Goal: Task Accomplishment & Management: Use online tool/utility

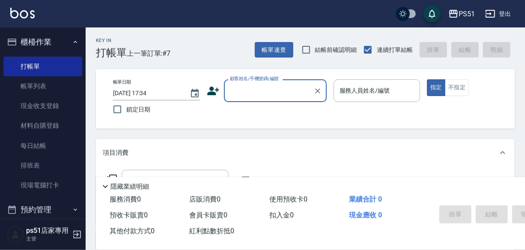
drag, startPoint x: 0, startPoint y: 0, endPoint x: 310, endPoint y: 89, distance: 322.6
click at [310, 89] on div "顧客姓名/手機號碼/編號" at bounding box center [275, 90] width 103 height 23
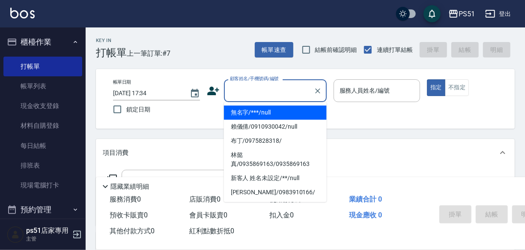
click at [300, 119] on li "無名字/***/null" at bounding box center [275, 112] width 103 height 14
type input "無名字/***/null"
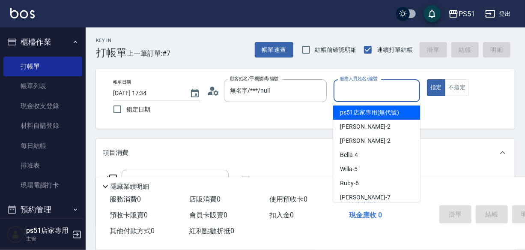
click at [359, 89] on input "服務人員姓名/編號" at bounding box center [377, 90] width 79 height 15
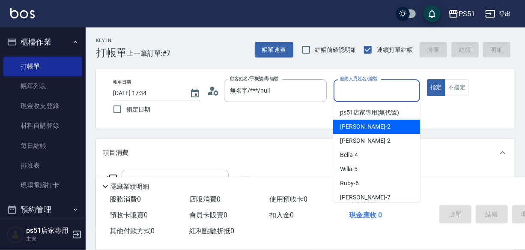
click at [371, 131] on div "[PERSON_NAME] -2" at bounding box center [376, 127] width 87 height 14
type input "[PERSON_NAME]-2"
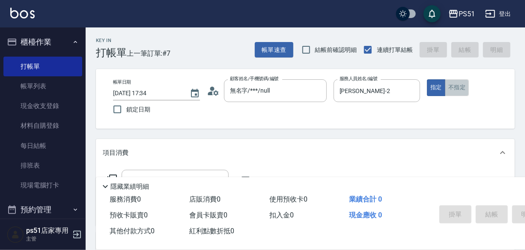
click at [462, 86] on button "不指定" at bounding box center [457, 87] width 24 height 17
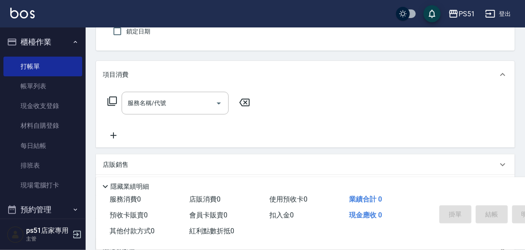
scroll to position [90, 0]
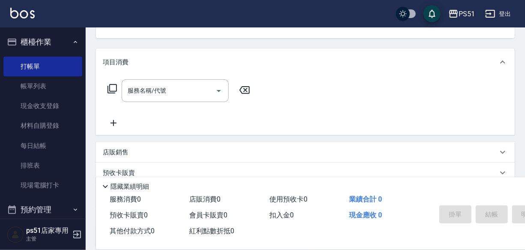
click at [111, 94] on icon at bounding box center [112, 89] width 10 height 10
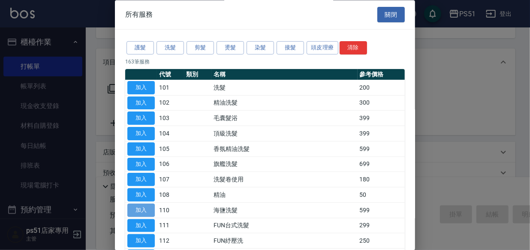
click at [147, 209] on button "加入" at bounding box center [140, 210] width 27 height 13
type input "海鹽洗髮(110)"
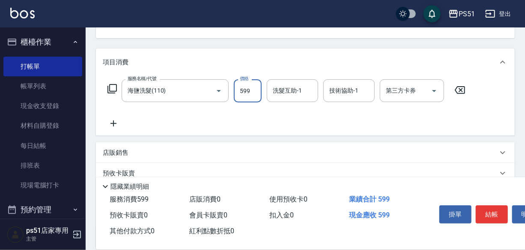
click at [250, 98] on input "599" at bounding box center [248, 90] width 28 height 23
type input "1000"
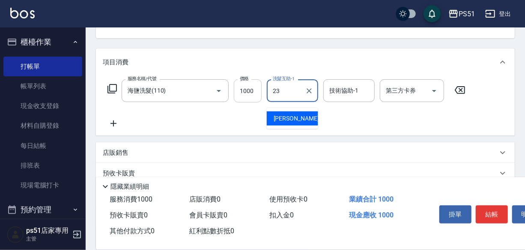
type input "孝恩-23"
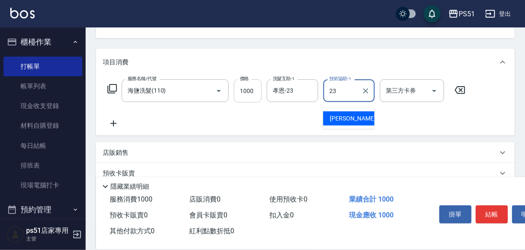
type input "孝恩-23"
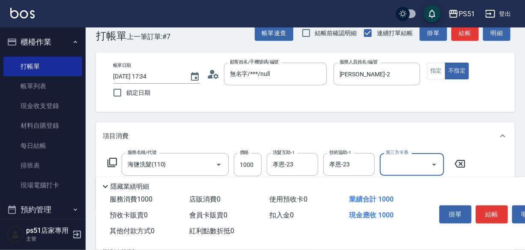
scroll to position [0, 0]
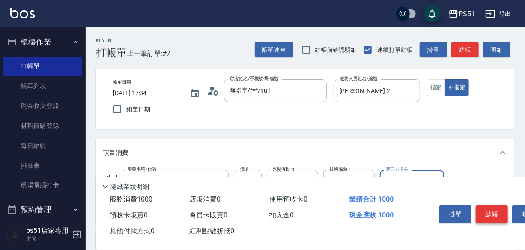
click at [494, 210] on button "結帳" at bounding box center [492, 214] width 32 height 18
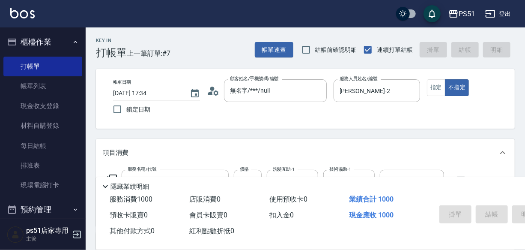
type input "2025/09/18 18:26"
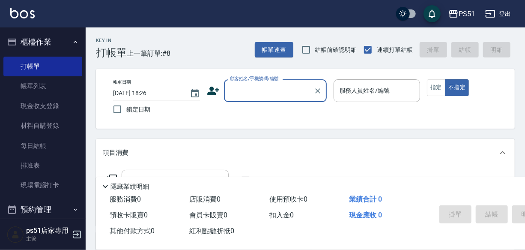
click at [279, 93] on input "顧客姓名/手機號碼/編號" at bounding box center [269, 90] width 82 height 15
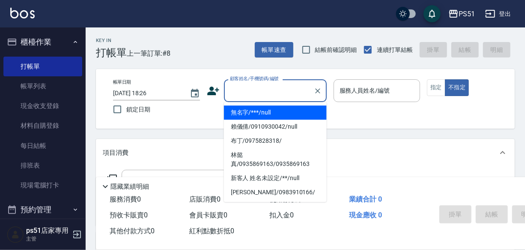
click at [276, 114] on li "無名字/***/null" at bounding box center [275, 112] width 103 height 14
type input "無名字/***/null"
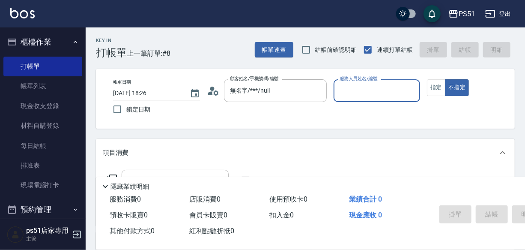
click at [386, 90] on input "服務人員姓名/編號" at bounding box center [377, 90] width 79 height 15
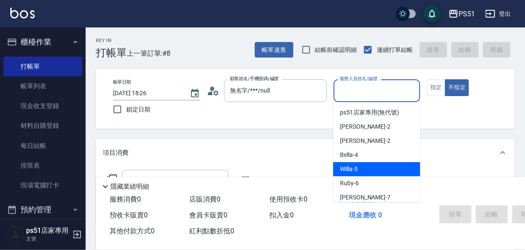
click at [354, 165] on span "Willa -5" at bounding box center [349, 169] width 18 height 9
type input "Willa-5"
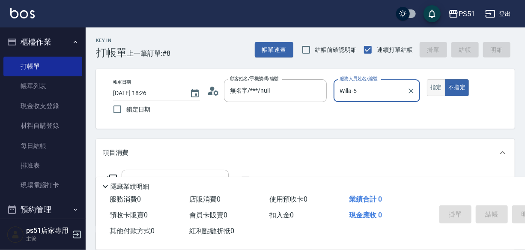
click at [434, 87] on button "指定" at bounding box center [436, 87] width 18 height 17
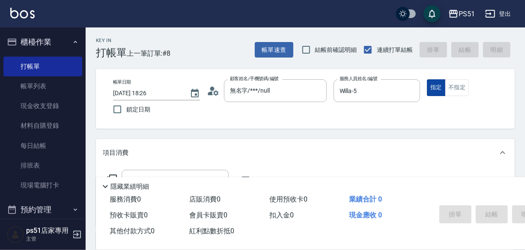
type button "true"
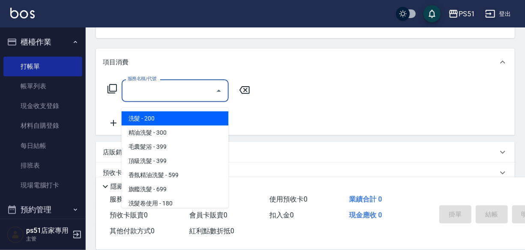
click at [160, 94] on input "服務名稱/代號" at bounding box center [169, 90] width 87 height 15
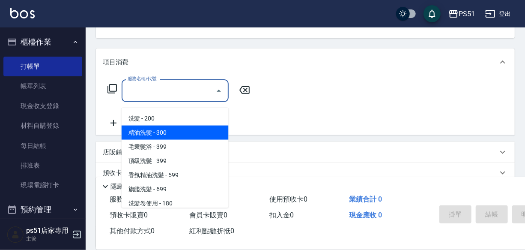
click at [177, 126] on span "精油洗髮 - 300" at bounding box center [175, 133] width 107 height 14
type input "精油洗髮(102)"
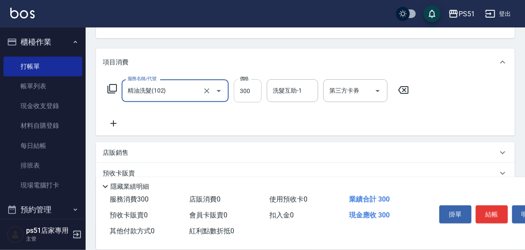
click at [254, 99] on input "300" at bounding box center [248, 90] width 28 height 23
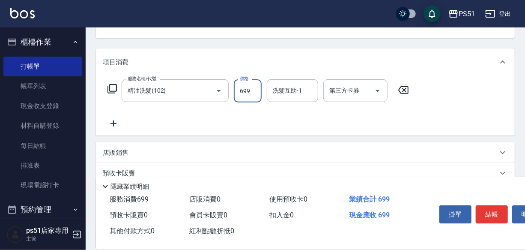
type input "699"
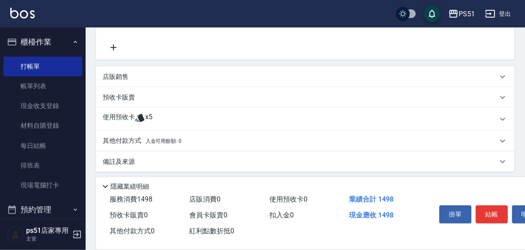
scroll to position [208, 0]
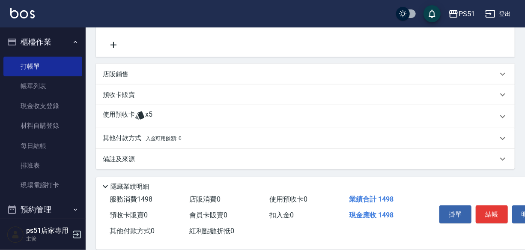
type input "沐宥 B 799(119)"
click at [486, 209] on button "結帳" at bounding box center [492, 214] width 32 height 18
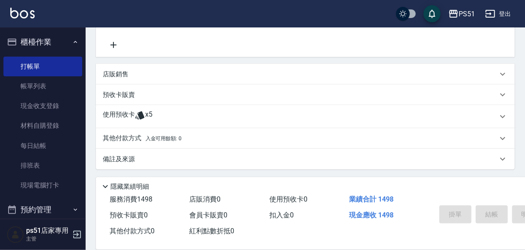
type input "2025/09/18 18:46"
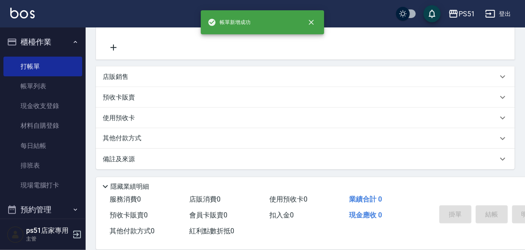
scroll to position [0, 0]
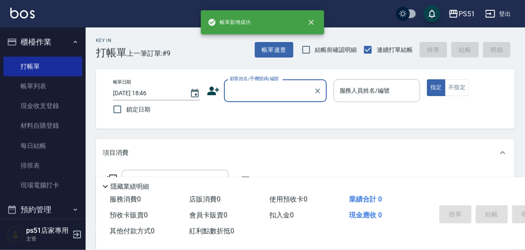
click at [262, 91] on input "顧客姓名/手機號碼/編號" at bounding box center [269, 90] width 82 height 15
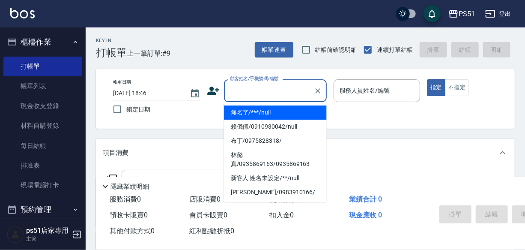
click at [263, 115] on li "無名字/***/null" at bounding box center [275, 112] width 103 height 14
type input "無名字/***/null"
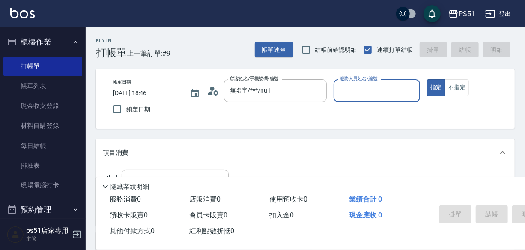
click at [362, 92] on input "服務人員姓名/編號" at bounding box center [377, 90] width 79 height 15
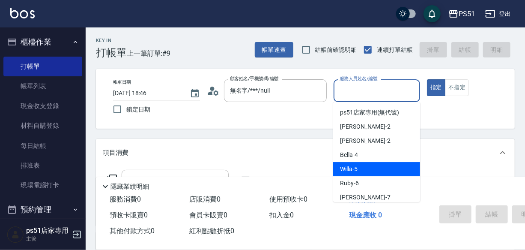
click at [353, 165] on div "Willa -5" at bounding box center [376, 169] width 87 height 14
type input "Willa-5"
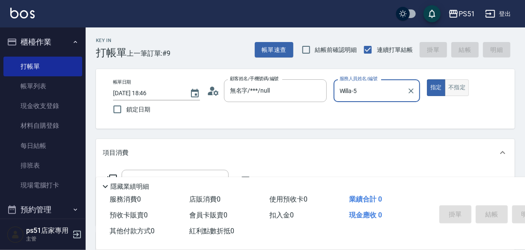
click at [460, 87] on button "不指定" at bounding box center [457, 87] width 24 height 17
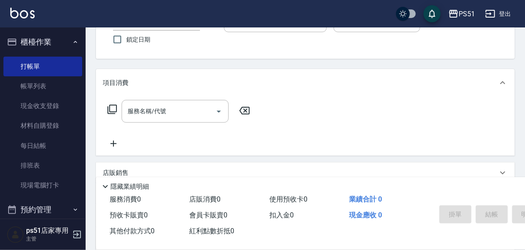
scroll to position [90, 0]
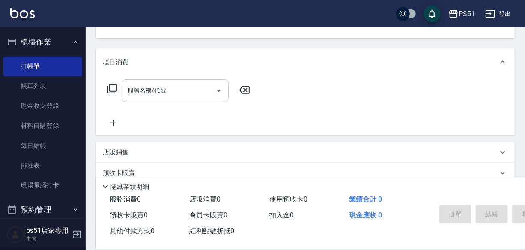
click at [179, 98] on input "服務名稱/代號" at bounding box center [169, 90] width 87 height 15
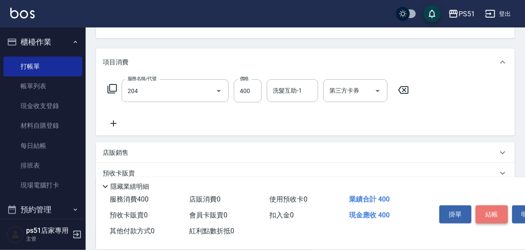
type input "B級洗+剪(204)"
click at [488, 212] on button "結帳" at bounding box center [492, 214] width 32 height 18
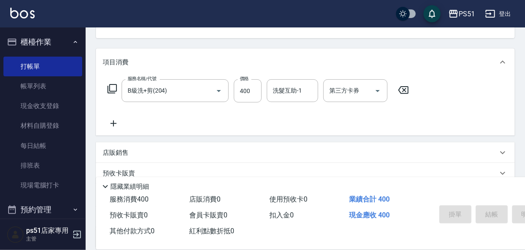
type input "2025/09/18 18:47"
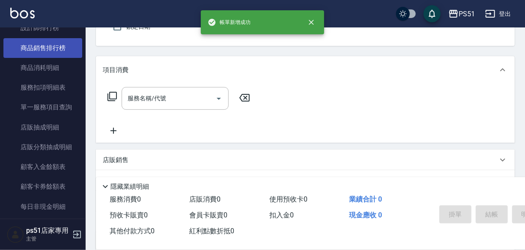
scroll to position [454, 0]
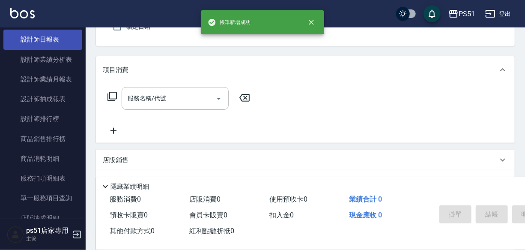
click at [59, 41] on link "設計師日報表" at bounding box center [42, 40] width 79 height 20
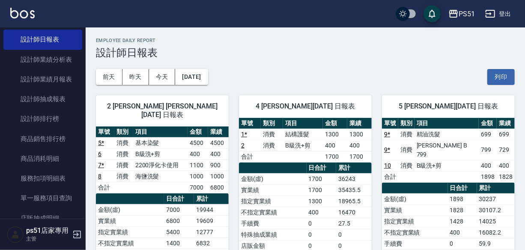
click at [386, 132] on link "9 *" at bounding box center [387, 134] width 6 height 7
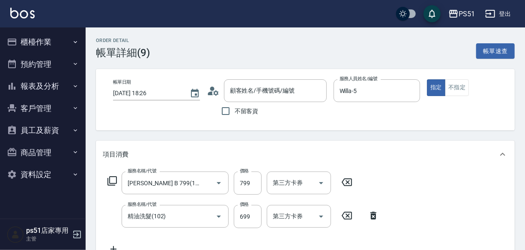
type input "無名字/***/null"
type input "[PERSON_NAME] B 799(119)"
type input "精油洗髮(102)"
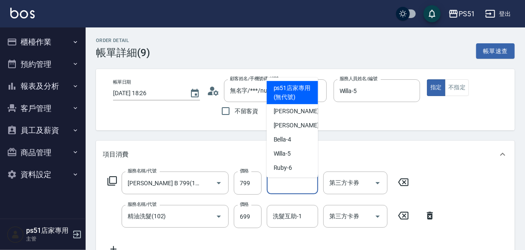
click at [294, 186] on div "洗髮互助-1 洗髮互助-1" at bounding box center [292, 182] width 51 height 23
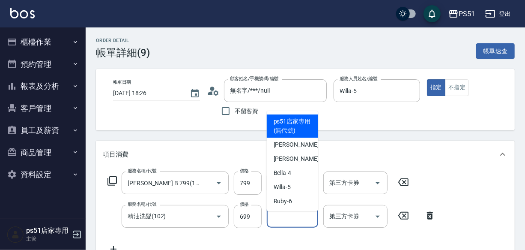
click at [296, 218] on input "洗髮互助-1" at bounding box center [293, 216] width 44 height 15
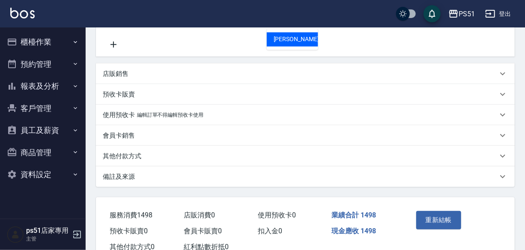
scroll to position [238, 0]
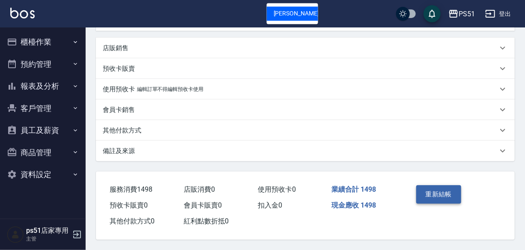
type input "23"
click at [431, 192] on button "重新結帳" at bounding box center [438, 194] width 45 height 18
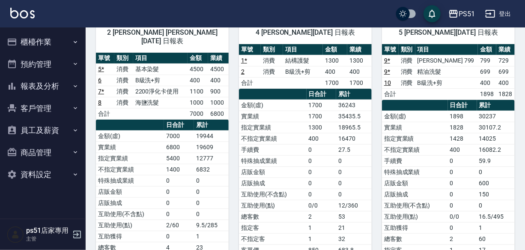
scroll to position [90, 0]
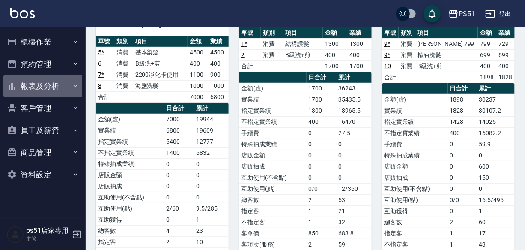
click at [63, 89] on button "報表及分析" at bounding box center [42, 86] width 79 height 22
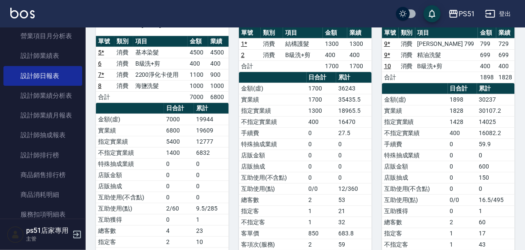
scroll to position [363, 0]
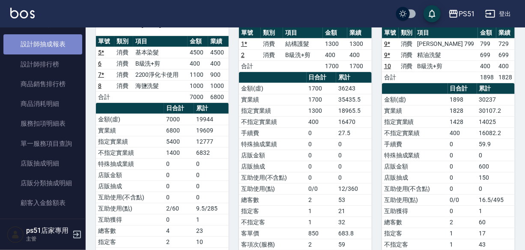
click at [49, 42] on link "設計師抽成報表" at bounding box center [42, 44] width 79 height 20
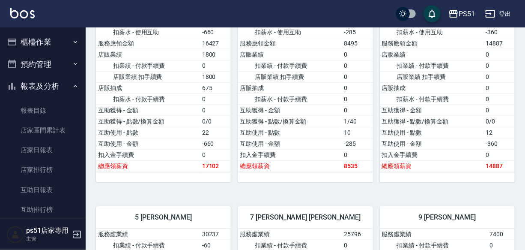
scroll to position [182, 0]
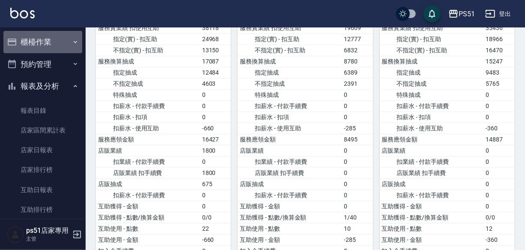
click at [65, 47] on button "櫃檯作業" at bounding box center [42, 42] width 79 height 22
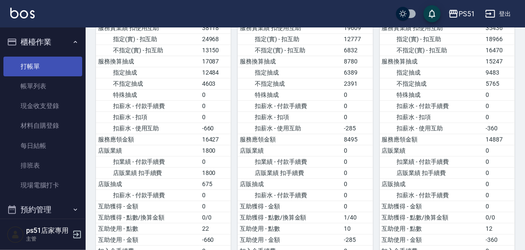
click at [65, 60] on link "打帳單" at bounding box center [42, 67] width 79 height 20
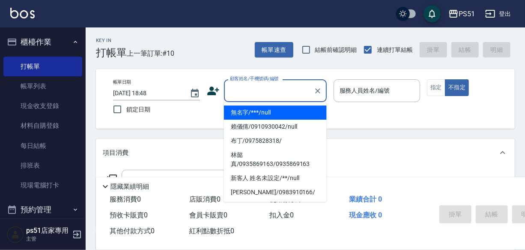
click at [273, 89] on input "顧客姓名/手機號碼/編號" at bounding box center [269, 90] width 82 height 15
click at [284, 118] on li "無名字/***/null" at bounding box center [275, 112] width 103 height 14
type input "無名字/***/null"
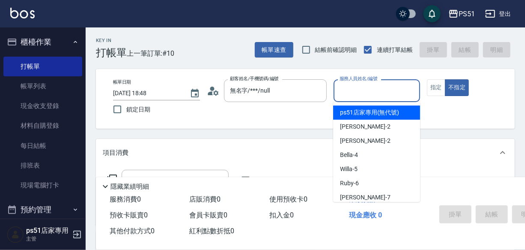
click at [398, 90] on input "服務人員姓名/編號" at bounding box center [377, 90] width 79 height 15
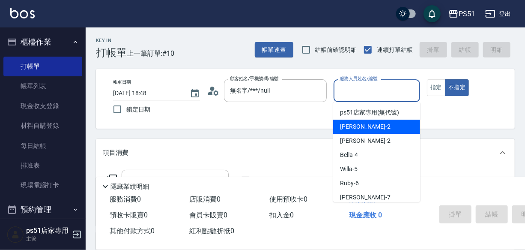
click at [393, 128] on div "[PERSON_NAME] -2" at bounding box center [376, 127] width 87 height 14
type input "[PERSON_NAME]-2"
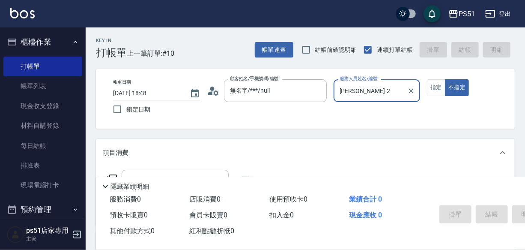
scroll to position [90, 0]
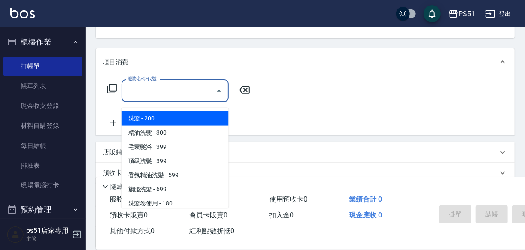
click at [151, 95] on div "服務名稱/代號 服務名稱/代號" at bounding box center [175, 90] width 107 height 23
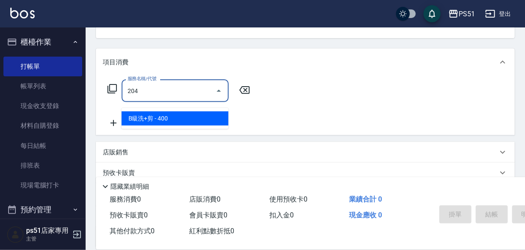
type input "B級洗+剪(204)"
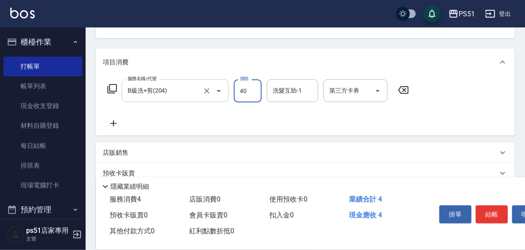
type input "400"
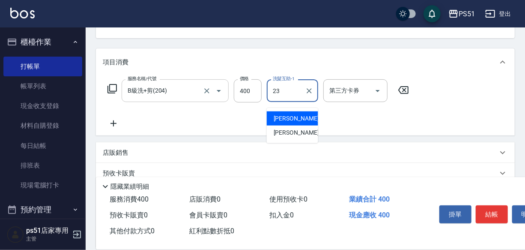
type input "孝恩-23"
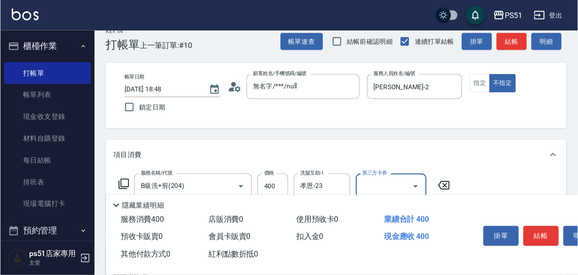
scroll to position [0, 0]
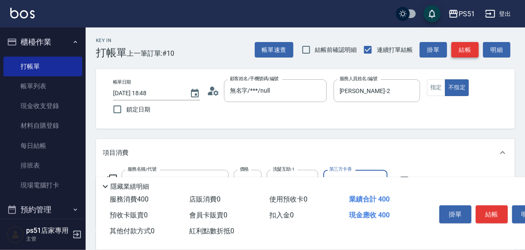
click at [462, 50] on button "結帳" at bounding box center [465, 50] width 27 height 16
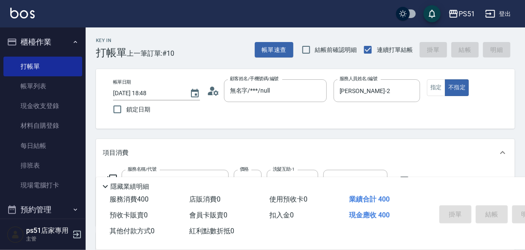
type input "[DATE] 18:56"
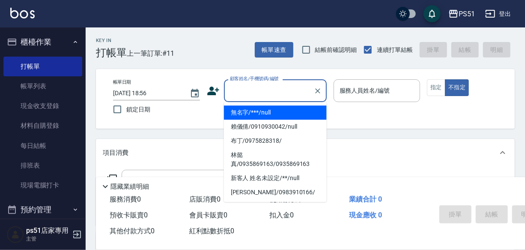
type input "無名字/***/null"
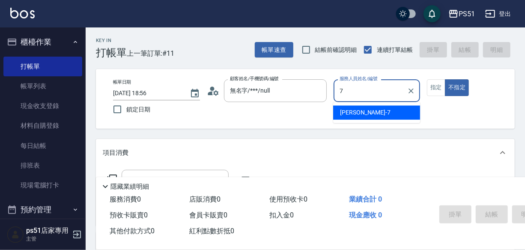
type input "[PERSON_NAME]-7"
type button "false"
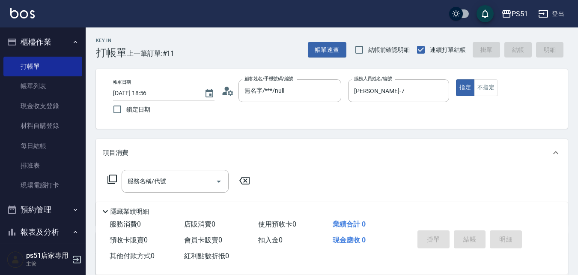
drag, startPoint x: 512, startPoint y: 3, endPoint x: 279, endPoint y: 146, distance: 273.3
click at [279, 146] on div "項目消費" at bounding box center [332, 152] width 472 height 27
drag, startPoint x: 206, startPoint y: 172, endPoint x: 186, endPoint y: 161, distance: 22.3
click at [205, 172] on div "店販銷售" at bounding box center [327, 169] width 448 height 9
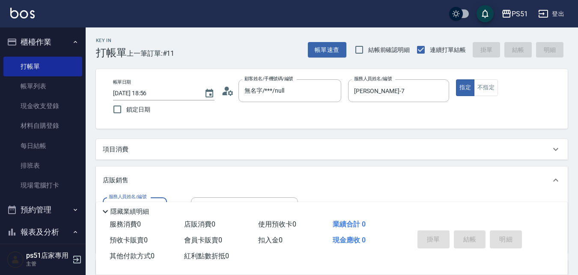
click at [177, 150] on div "項目消費" at bounding box center [327, 149] width 448 height 9
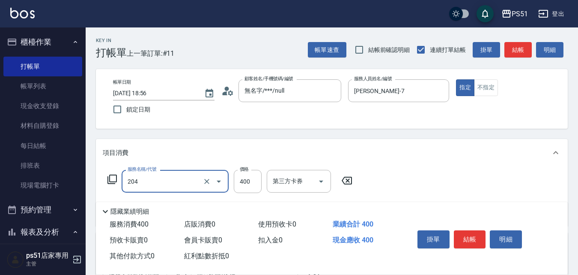
type input "B級洗+剪(204)"
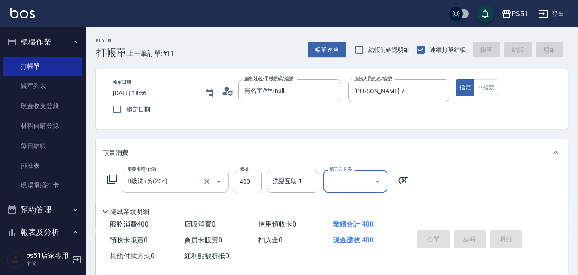
type input "[DATE] 19:08"
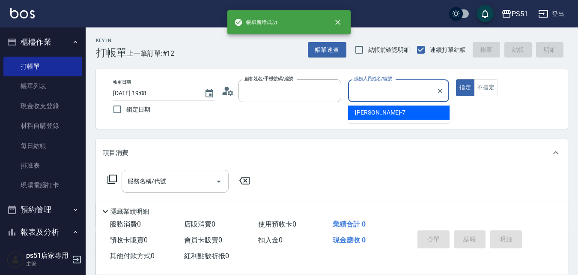
type input "無名字/***/null"
type input "[PERSON_NAME]-7"
type button "true"
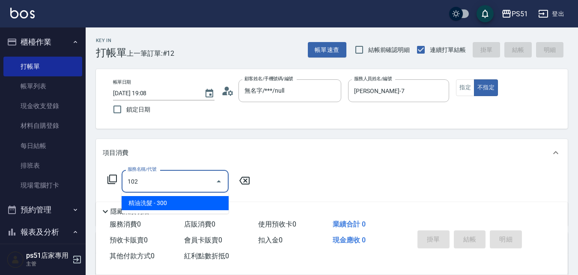
type input "精油洗髮(102)"
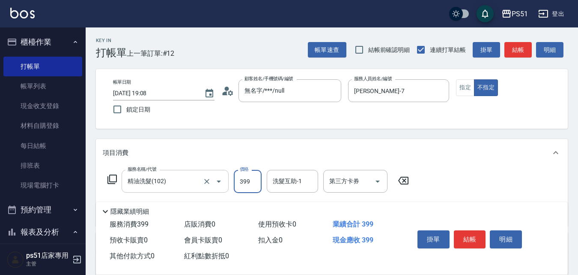
type input "399"
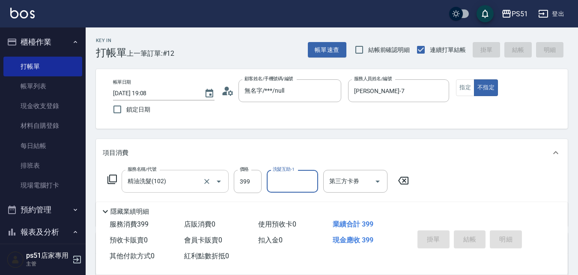
type input "[DATE] 19:09"
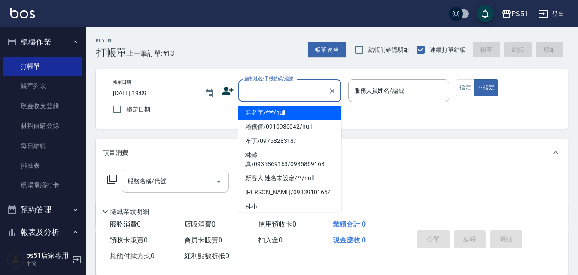
type input "無名字/***/null"
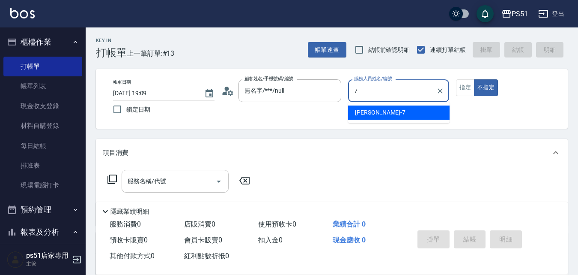
type input "[PERSON_NAME]-7"
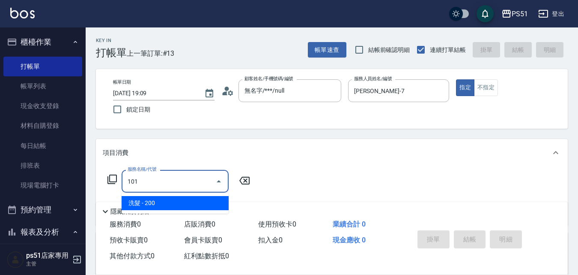
type input "洗髮(101)"
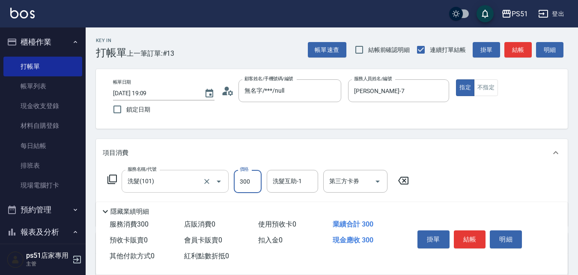
type input "300"
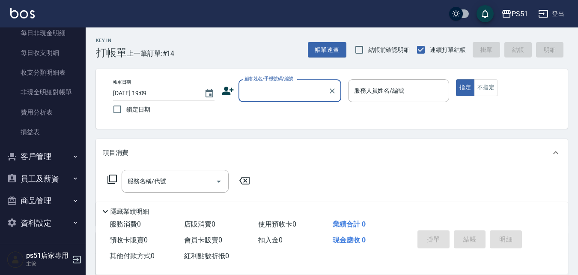
scroll to position [719, 0]
click at [50, 194] on button "商品管理" at bounding box center [42, 200] width 79 height 22
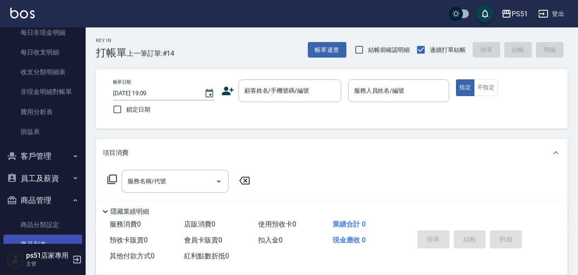
click at [42, 234] on link "商品列表" at bounding box center [42, 244] width 79 height 20
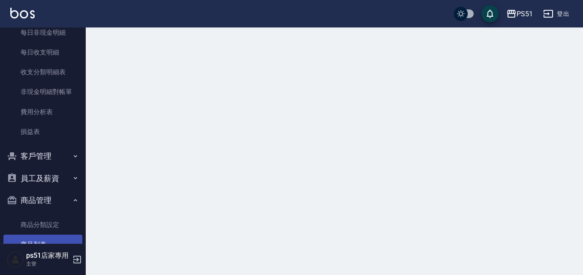
click at [42, 234] on link "商品列表" at bounding box center [42, 244] width 79 height 20
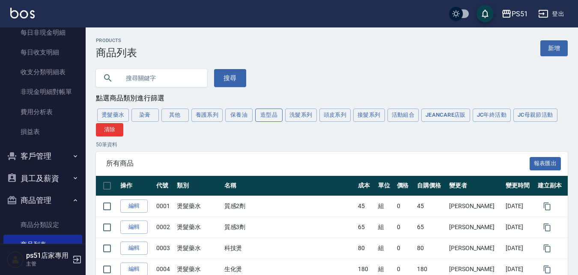
click at [266, 118] on button "造型品" at bounding box center [268, 114] width 27 height 13
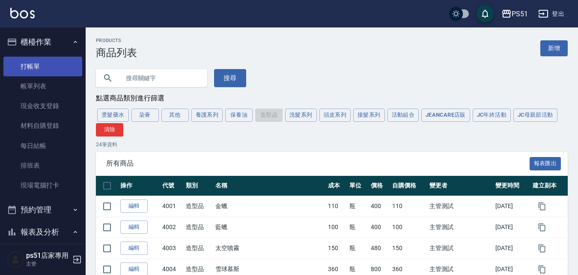
click at [36, 66] on link "打帳單" at bounding box center [42, 67] width 79 height 20
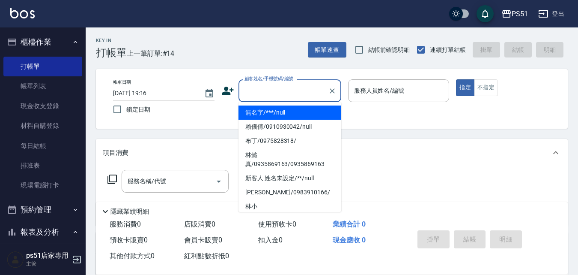
click at [286, 85] on input "顧客姓名/手機號碼/編號" at bounding box center [283, 90] width 82 height 15
click at [275, 108] on li "無名字/***/null" at bounding box center [290, 112] width 103 height 14
type input "無名字/***/null"
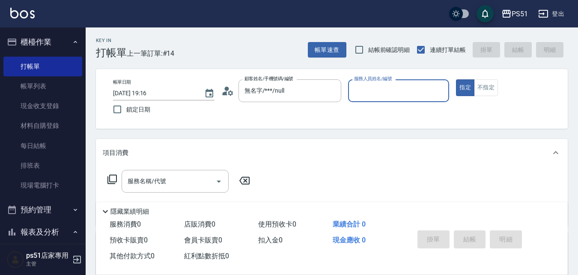
click at [414, 84] on input "服務人員姓名/編號" at bounding box center [399, 90] width 94 height 15
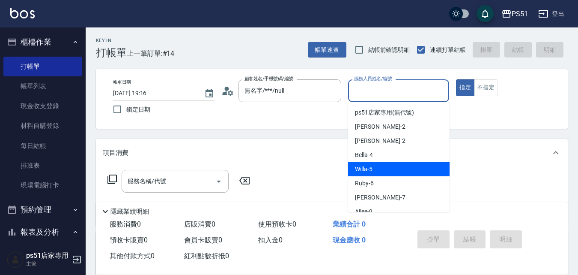
click at [365, 165] on span "Willa -5" at bounding box center [364, 169] width 18 height 9
type input "Willa-5"
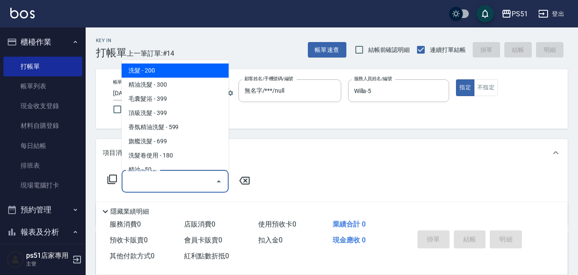
click at [192, 188] on input "服務名稱/代號" at bounding box center [169, 181] width 87 height 15
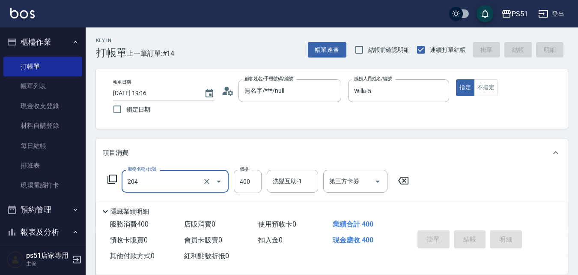
type input "204"
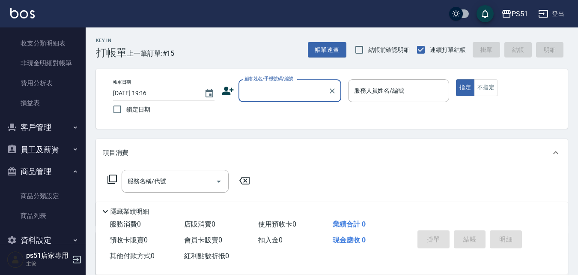
scroll to position [766, 0]
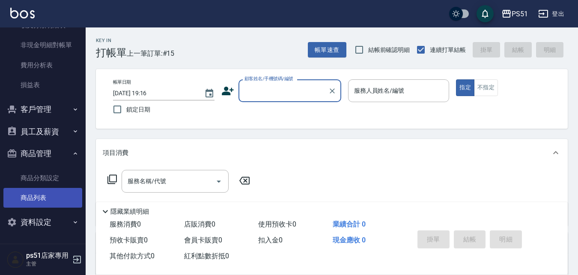
click at [53, 200] on link "商品列表" at bounding box center [42, 198] width 79 height 20
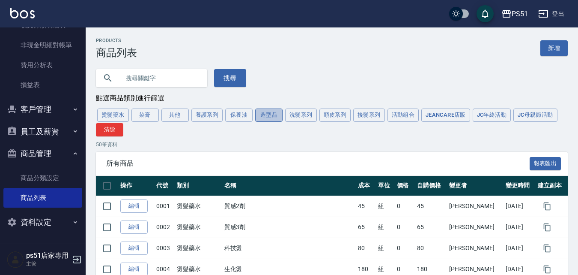
click at [266, 114] on button "造型品" at bounding box center [268, 114] width 27 height 13
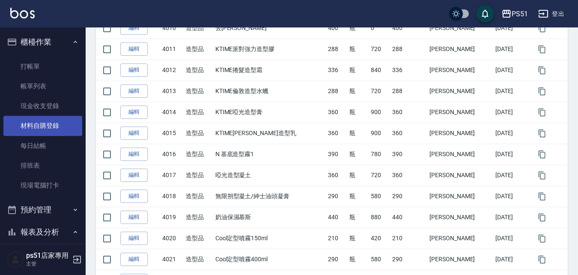
click at [45, 119] on link "材料自購登錄" at bounding box center [42, 126] width 79 height 20
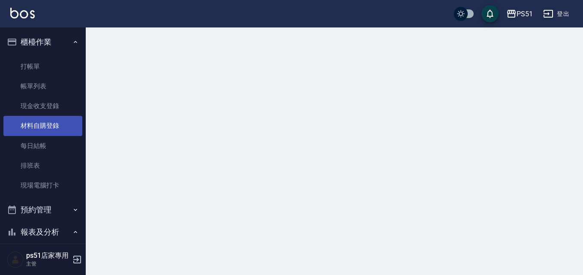
click at [45, 119] on link "材料自購登錄" at bounding box center [42, 126] width 79 height 20
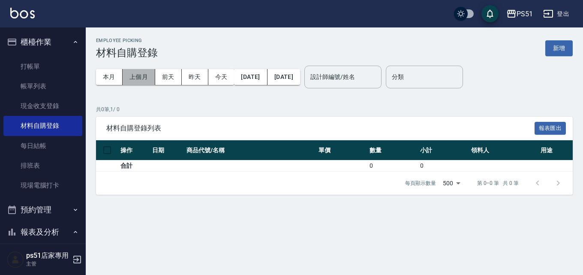
click at [140, 78] on button "上個月" at bounding box center [139, 77] width 33 height 16
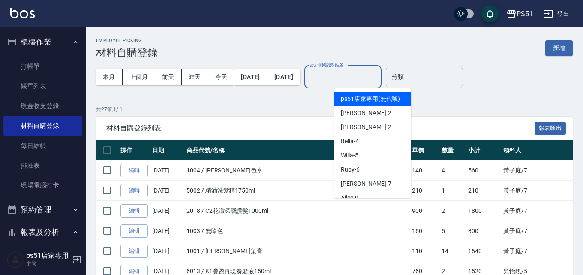
click at [351, 80] on div "設計師編號/姓名 設計師編號/姓名" at bounding box center [342, 77] width 77 height 23
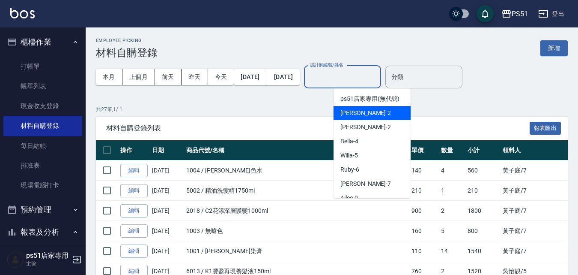
click at [364, 114] on div "[PERSON_NAME] -2" at bounding box center [372, 113] width 77 height 14
type input "[PERSON_NAME]-2"
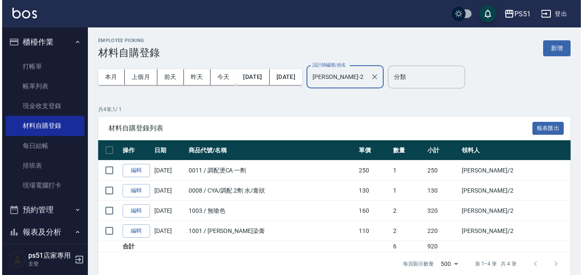
scroll to position [11, 0]
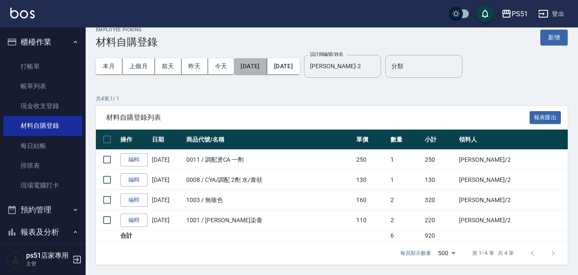
click at [267, 68] on button "[DATE]" at bounding box center [250, 66] width 33 height 16
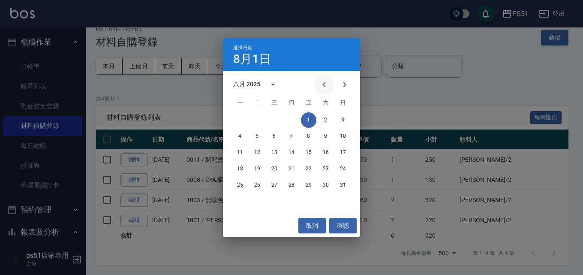
click at [322, 84] on icon "Previous month" at bounding box center [324, 84] width 10 height 10
click at [325, 181] on button "31" at bounding box center [325, 184] width 15 height 15
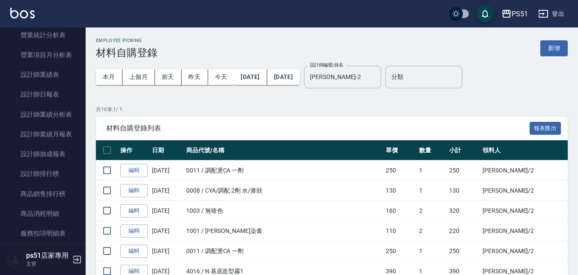
scroll to position [400, 0]
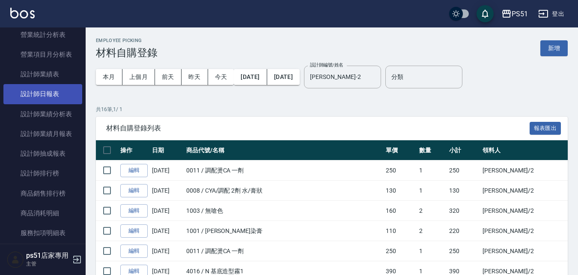
click at [43, 90] on link "設計師日報表" at bounding box center [42, 94] width 79 height 20
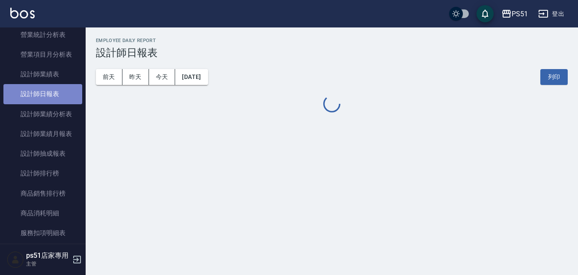
click at [43, 90] on link "設計師日報表" at bounding box center [42, 94] width 79 height 20
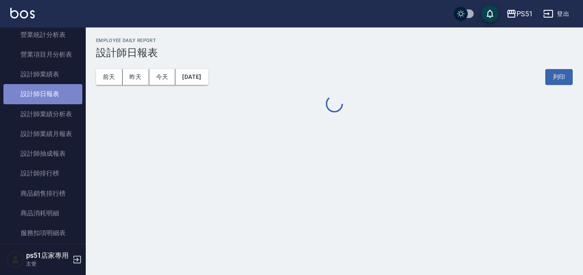
click at [43, 90] on link "設計師日報表" at bounding box center [42, 94] width 79 height 20
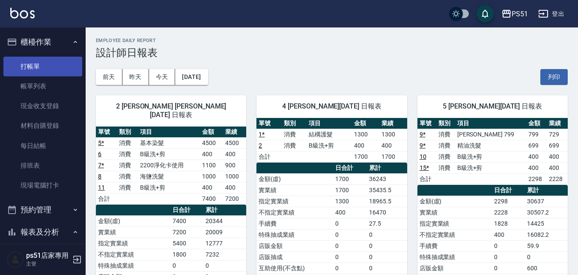
click at [39, 66] on link "打帳單" at bounding box center [42, 67] width 79 height 20
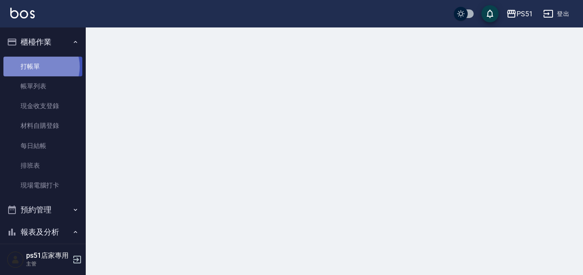
click at [39, 66] on link "打帳單" at bounding box center [42, 67] width 79 height 20
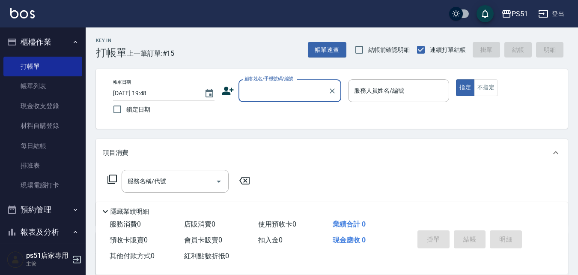
click at [245, 87] on input "顧客姓名/手機號碼/編號" at bounding box center [283, 90] width 82 height 15
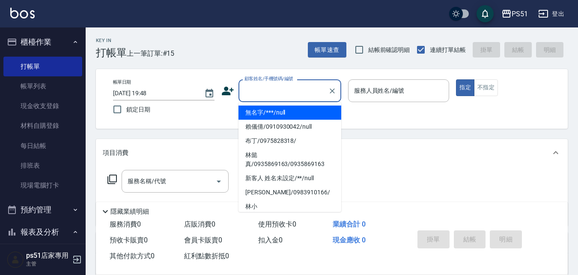
click at [256, 108] on li "無名字/***/null" at bounding box center [290, 112] width 103 height 14
type input "無名字/***/null"
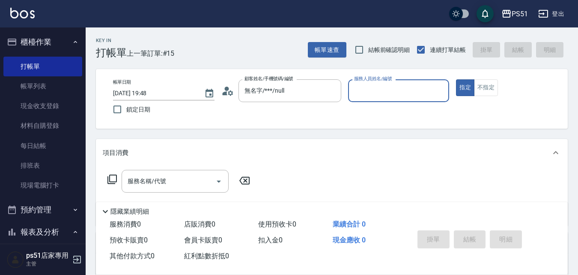
click at [373, 85] on input "服務人員姓名/編號" at bounding box center [399, 90] width 94 height 15
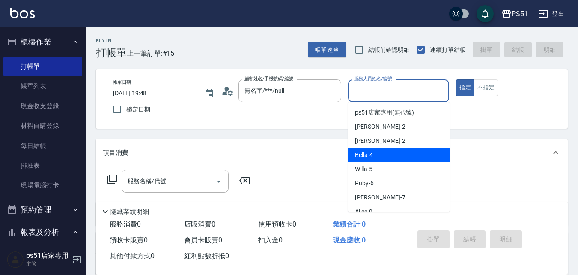
click at [390, 161] on div "Bella -4" at bounding box center [399, 155] width 102 height 14
type input "Bella-4"
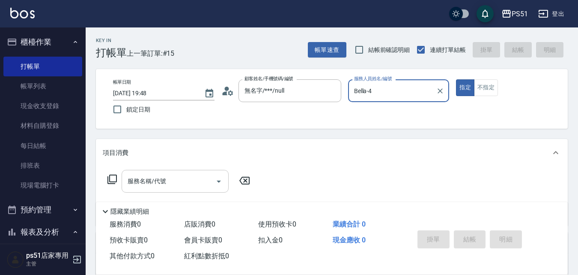
click at [178, 185] on input "服務名稱/代號" at bounding box center [169, 181] width 87 height 15
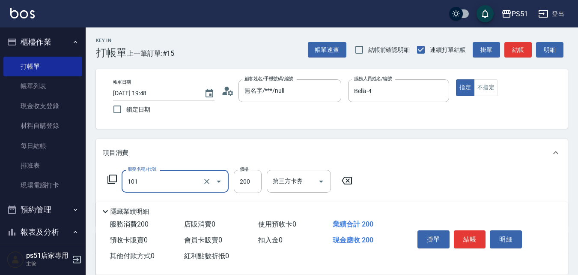
type input "洗髮(101)"
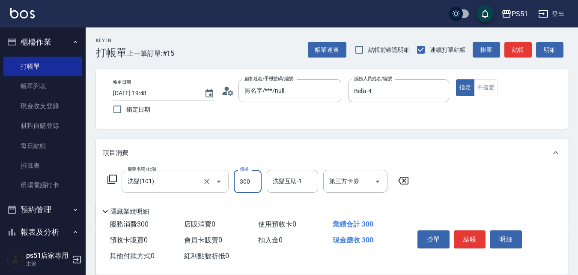
type input "300"
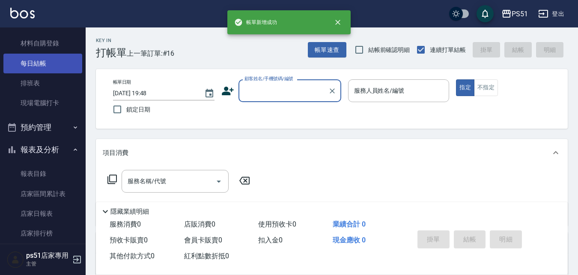
scroll to position [100, 0]
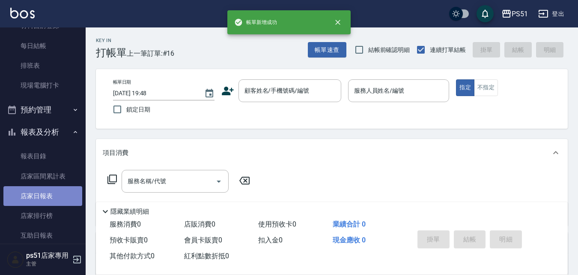
click at [42, 201] on link "店家日報表" at bounding box center [42, 196] width 79 height 20
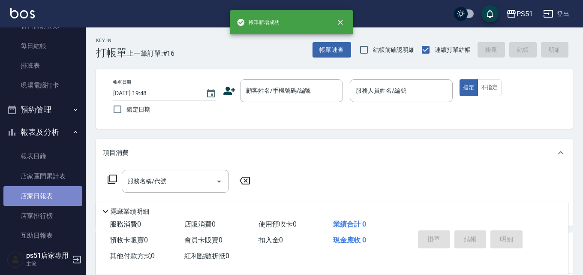
click at [42, 201] on link "店家日報表" at bounding box center [42, 196] width 79 height 20
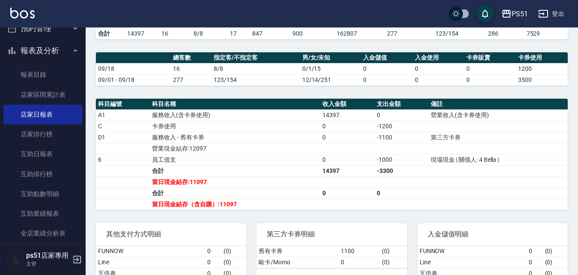
scroll to position [200, 0]
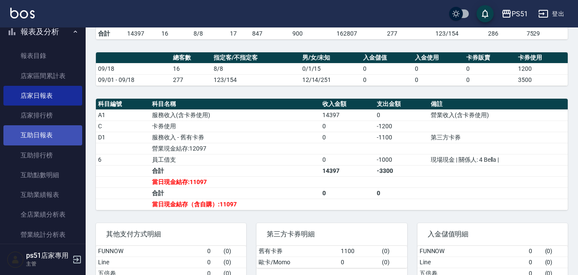
click at [57, 142] on link "互助日報表" at bounding box center [42, 135] width 79 height 20
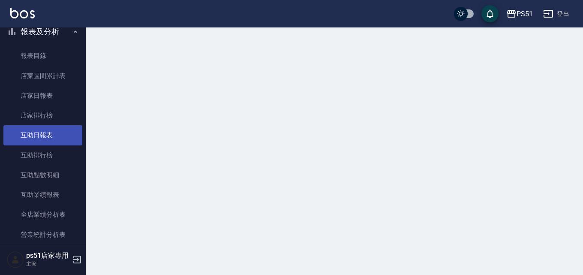
click at [57, 142] on link "互助日報表" at bounding box center [42, 135] width 79 height 20
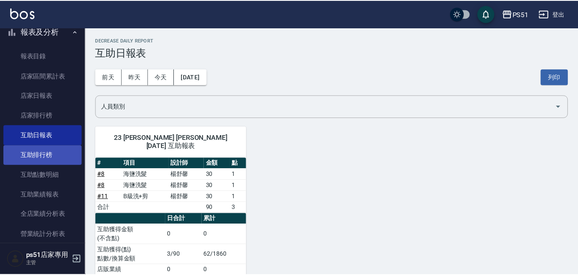
scroll to position [300, 0]
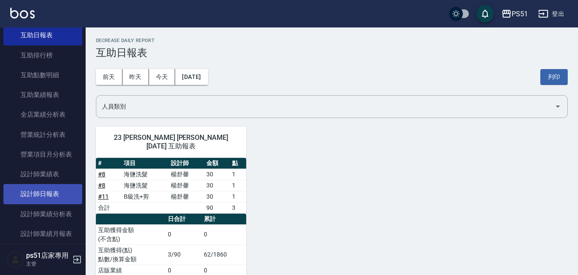
click at [51, 191] on link "設計師日報表" at bounding box center [42, 194] width 79 height 20
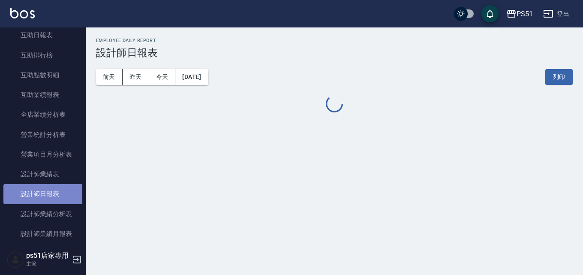
click at [51, 191] on link "設計師日報表" at bounding box center [42, 194] width 79 height 20
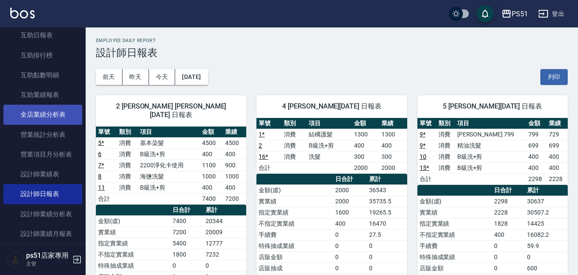
scroll to position [200, 0]
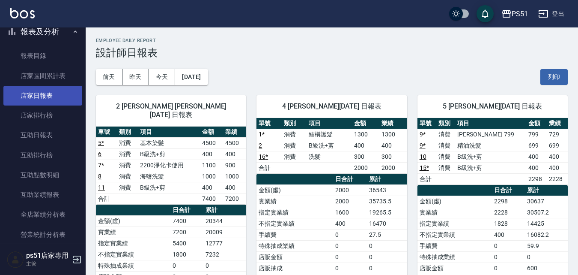
click at [54, 103] on link "店家日報表" at bounding box center [42, 96] width 79 height 20
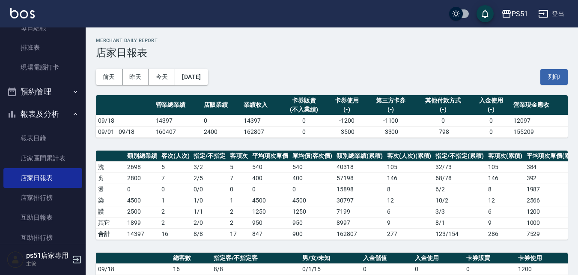
scroll to position [100, 0]
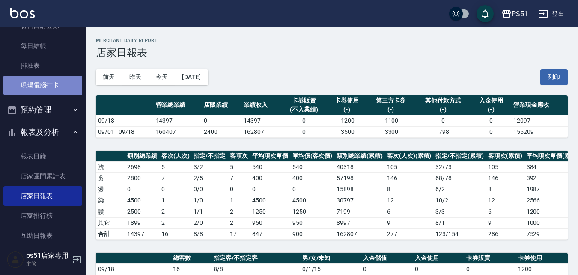
click at [58, 88] on link "現場電腦打卡" at bounding box center [42, 85] width 79 height 20
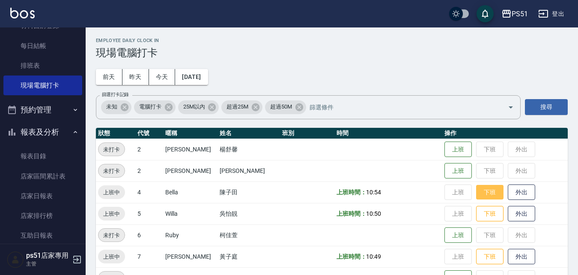
click at [491, 194] on button "下班" at bounding box center [489, 192] width 27 height 15
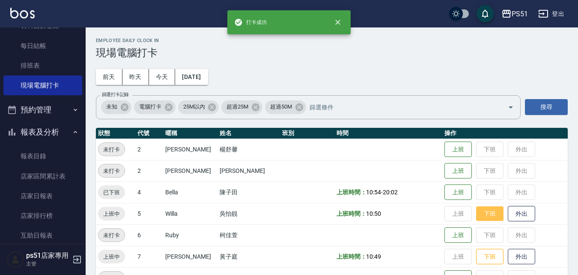
click at [485, 207] on button "下班" at bounding box center [489, 213] width 27 height 15
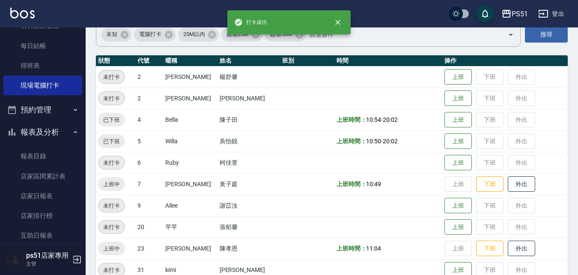
scroll to position [100, 0]
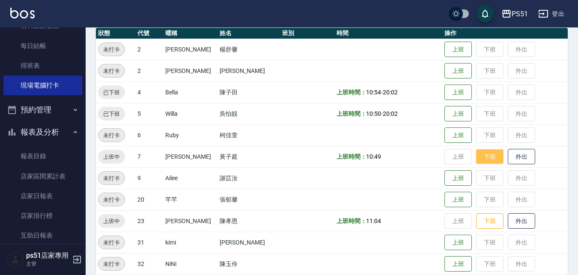
click at [488, 160] on button "下班" at bounding box center [489, 156] width 27 height 15
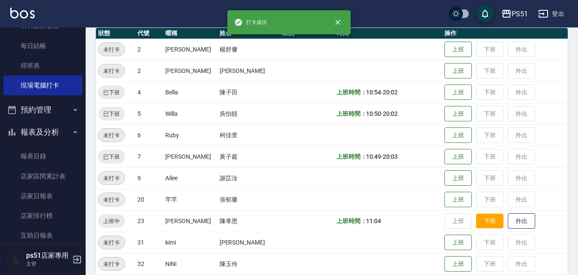
click at [491, 223] on button "下班" at bounding box center [489, 220] width 27 height 15
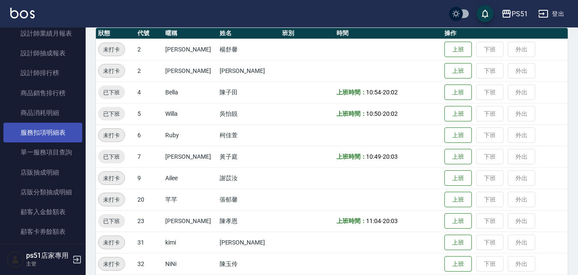
scroll to position [400, 0]
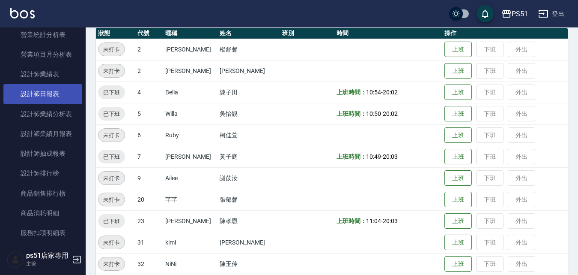
click at [52, 99] on link "設計師日報表" at bounding box center [42, 94] width 79 height 20
